Goal: Navigation & Orientation: Understand site structure

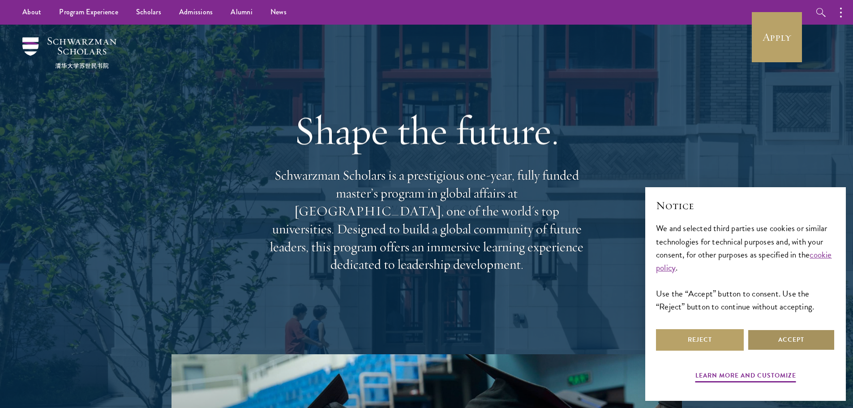
click at [804, 340] on button "Accept" at bounding box center [792, 340] width 88 height 22
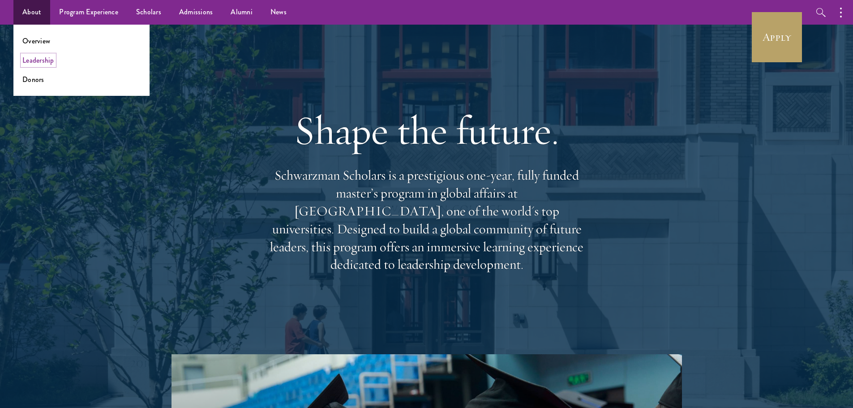
click at [36, 61] on link "Leadership" at bounding box center [38, 60] width 32 height 10
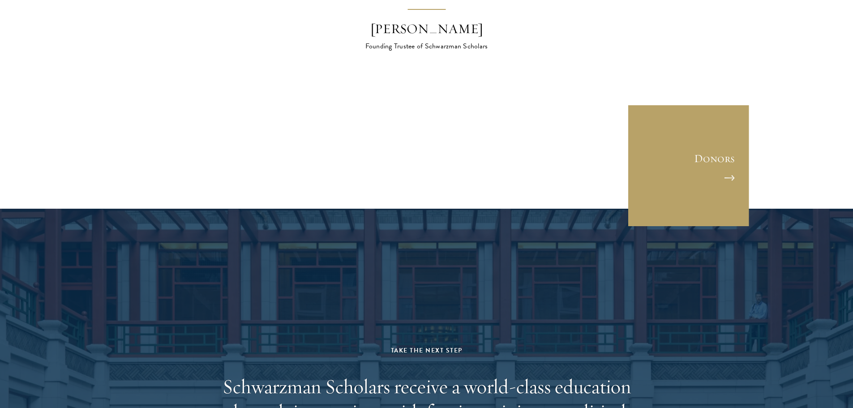
scroll to position [2822, 0]
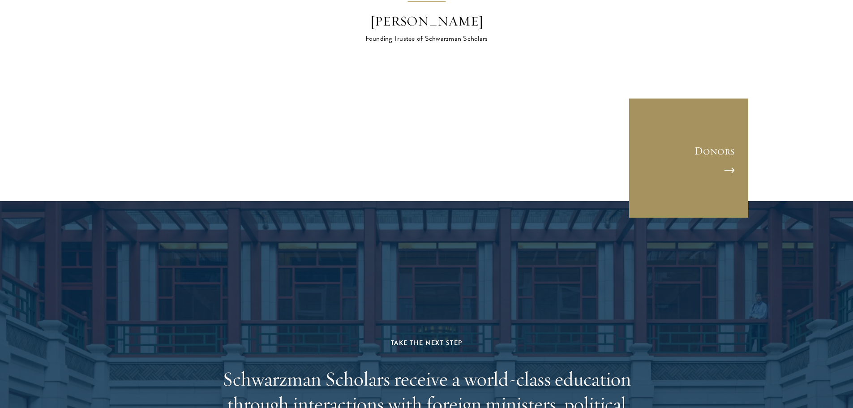
click at [713, 98] on link "Donors" at bounding box center [689, 158] width 121 height 121
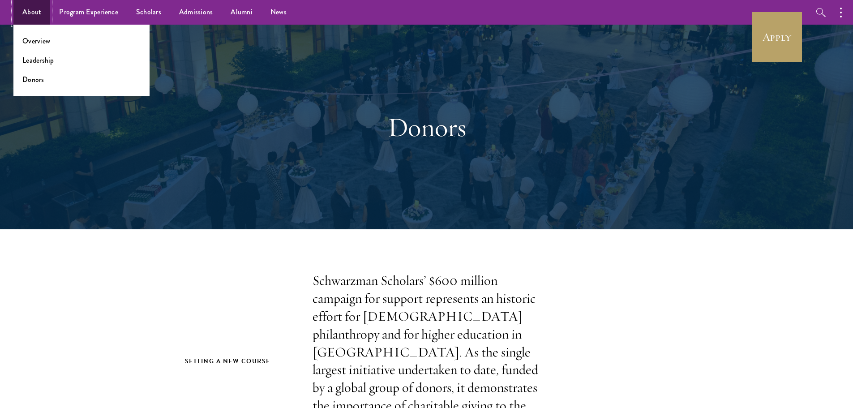
click at [33, 14] on link "About" at bounding box center [31, 12] width 37 height 25
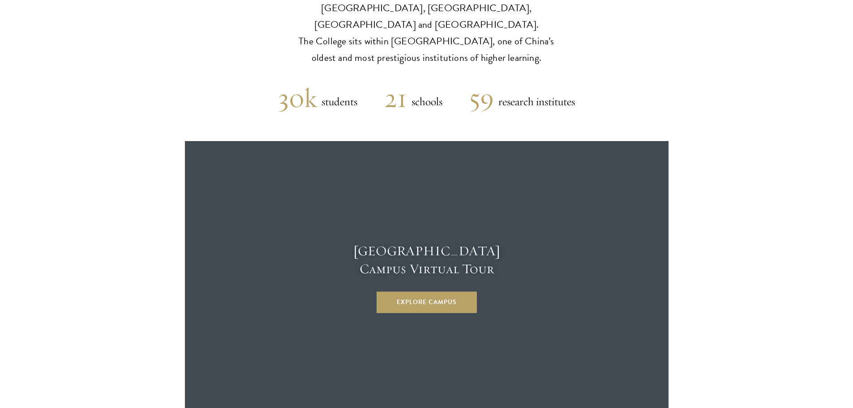
scroll to position [2330, 0]
